Goal: Navigation & Orientation: Go to known website

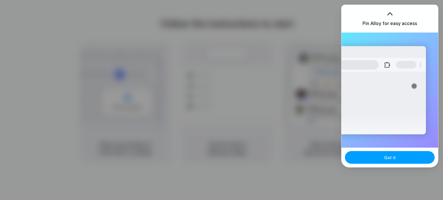
click at [374, 155] on button "Got it" at bounding box center [390, 157] width 90 height 13
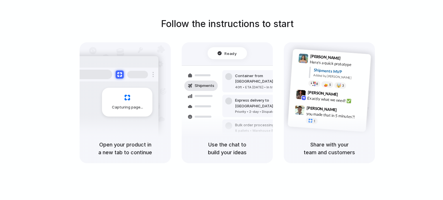
click at [221, 100] on div at bounding box center [221, 100] width 0 height 0
